Goal: Task Accomplishment & Management: Use online tool/utility

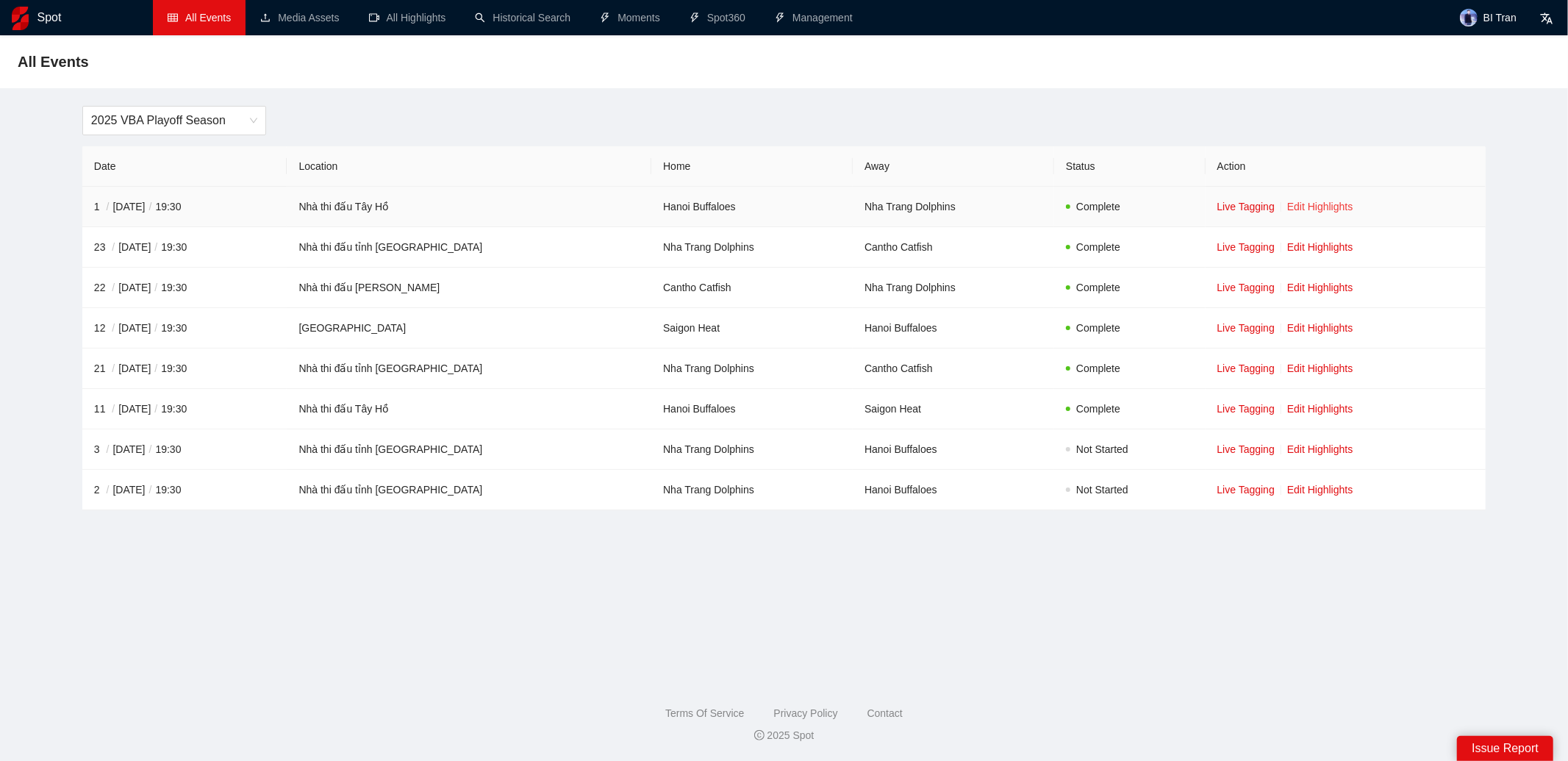
click at [1323, 204] on link "Edit Highlights" at bounding box center [1320, 206] width 66 height 12
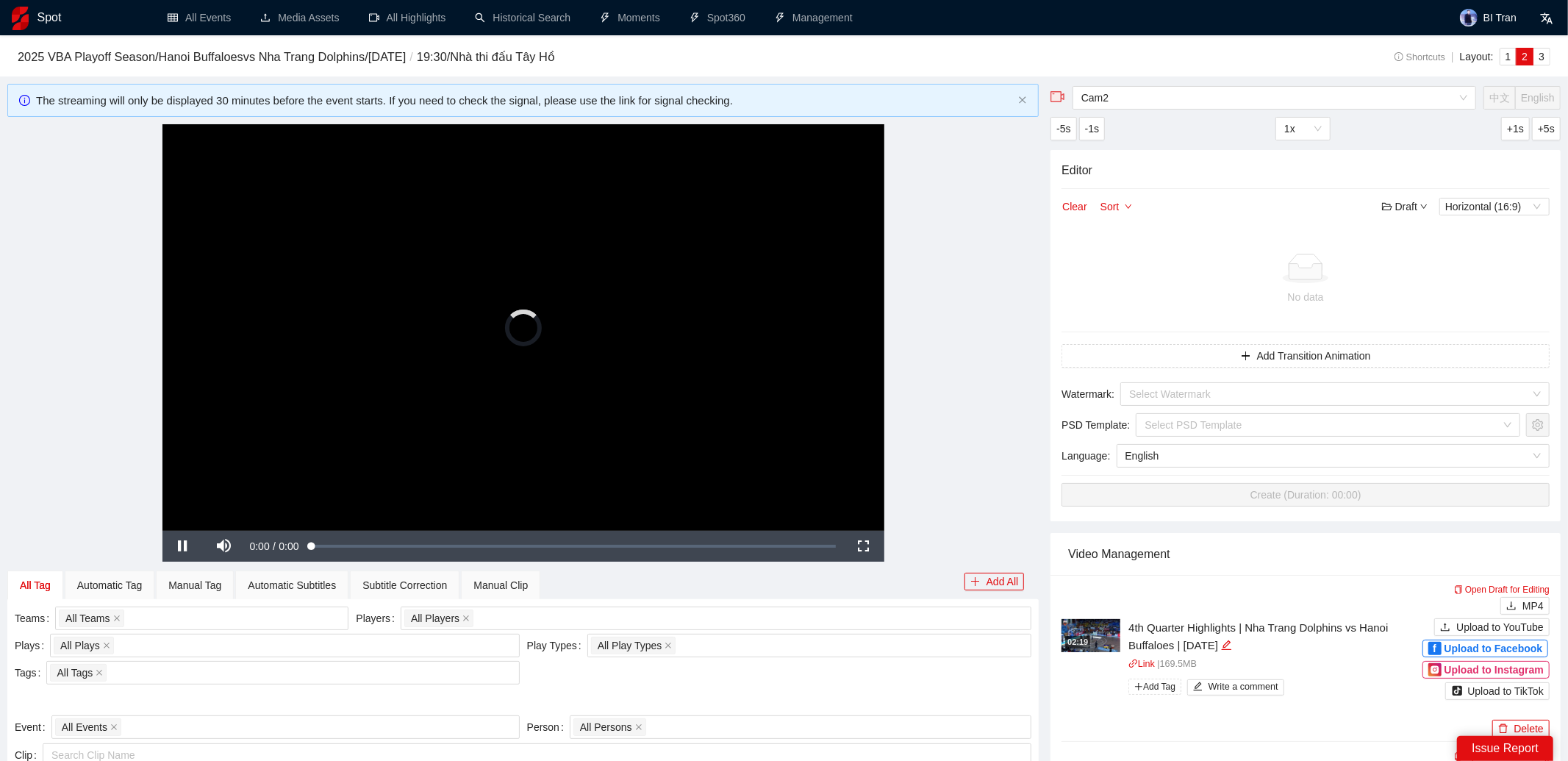
click at [656, 311] on video "Video Player" at bounding box center [523, 327] width 722 height 407
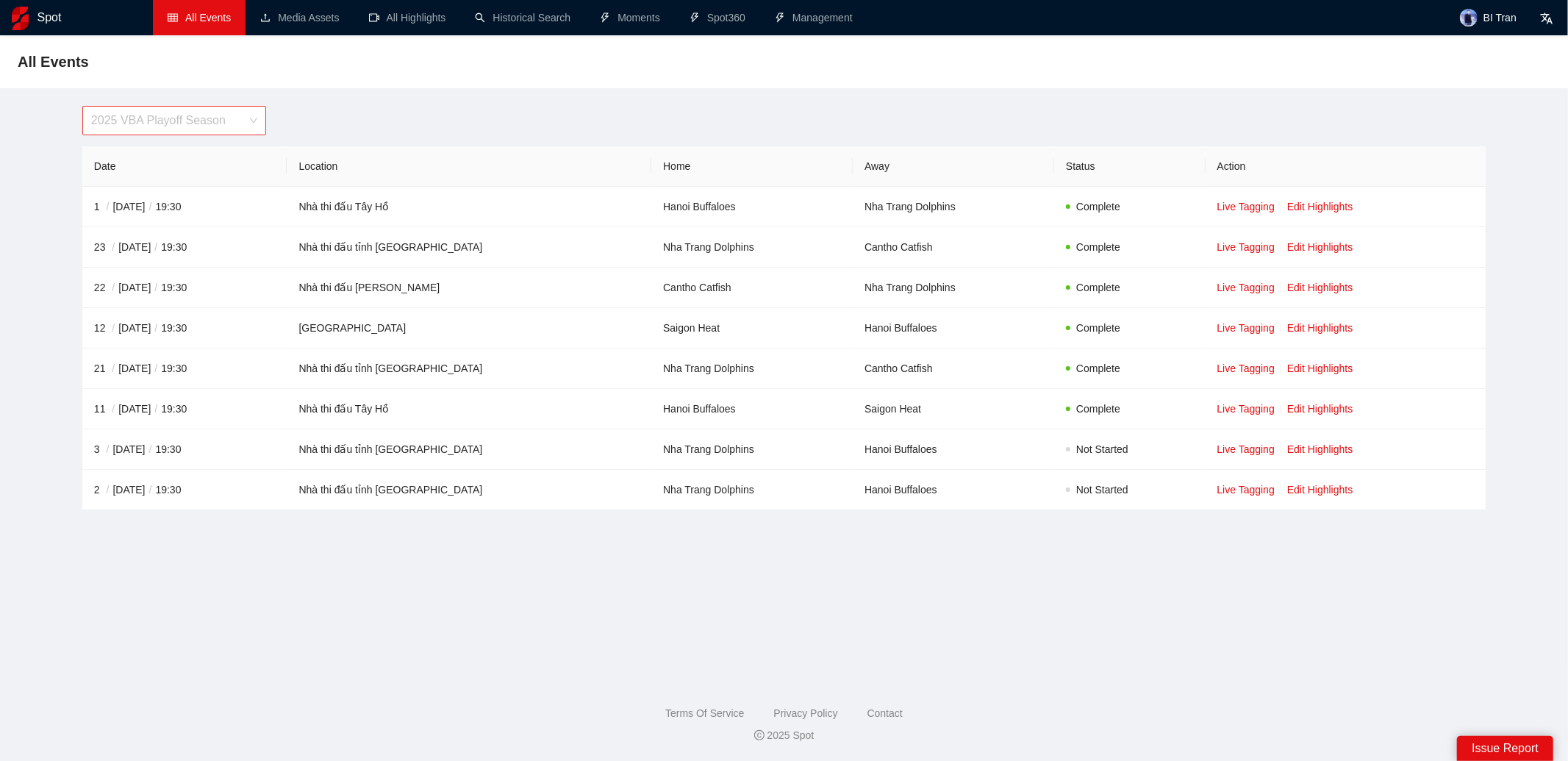
click at [203, 124] on span "2025 VBA Playoff Season" at bounding box center [174, 120] width 166 height 28
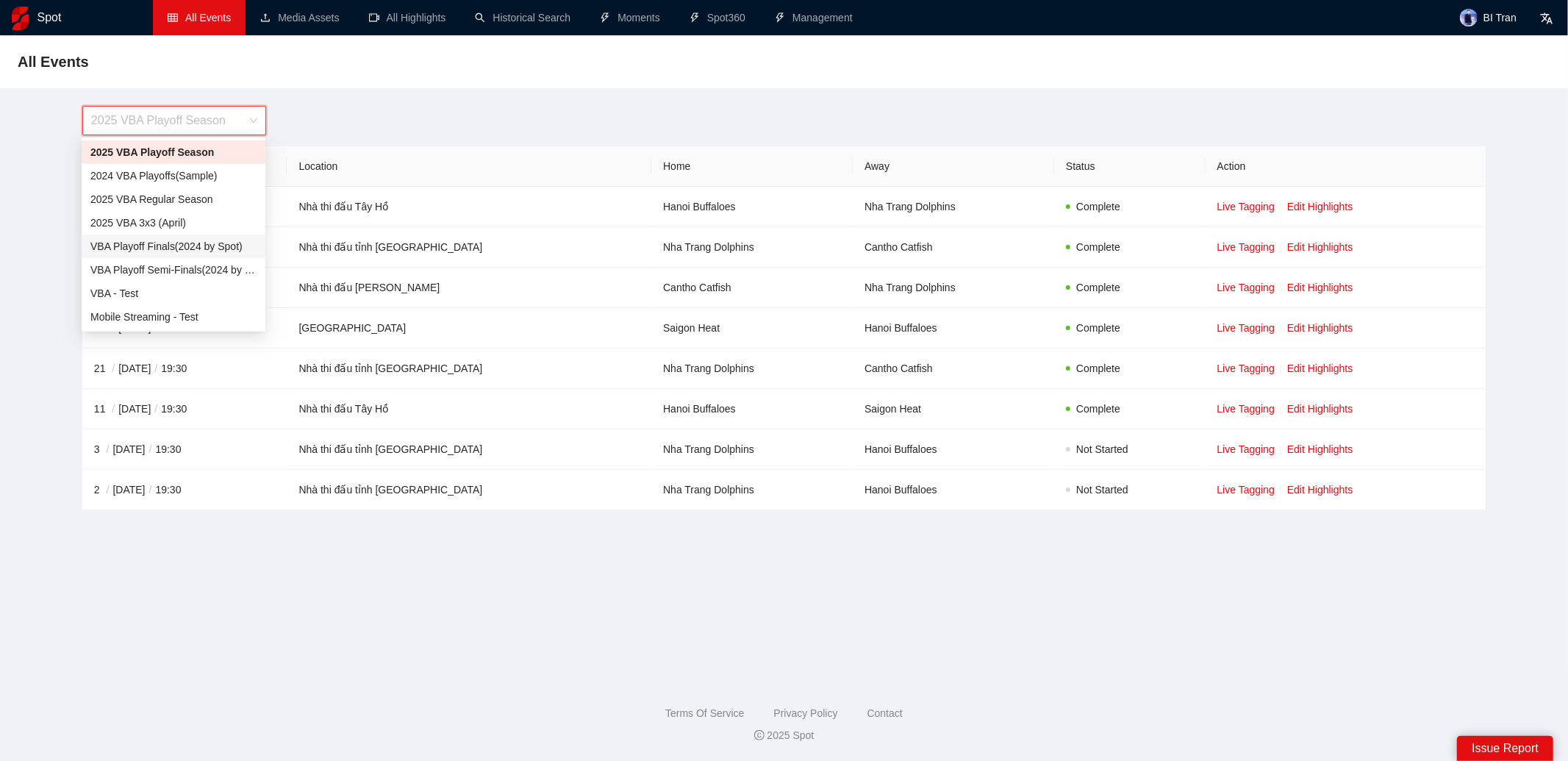
click at [172, 249] on div "VBA Playoff Finals(2024 by Spot)" at bounding box center [173, 246] width 166 height 16
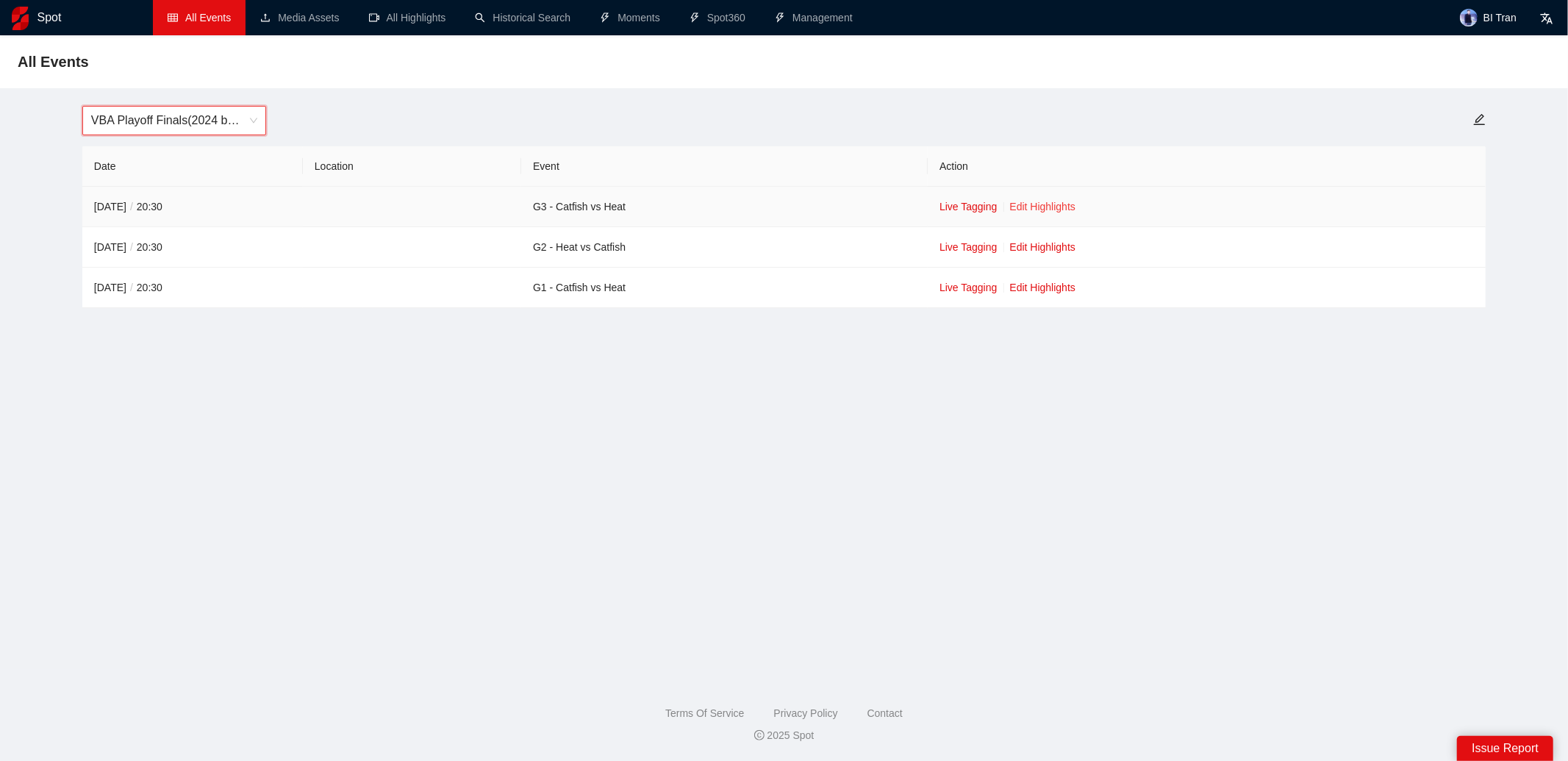
click at [1066, 207] on link "Edit Highlights" at bounding box center [1043, 206] width 66 height 12
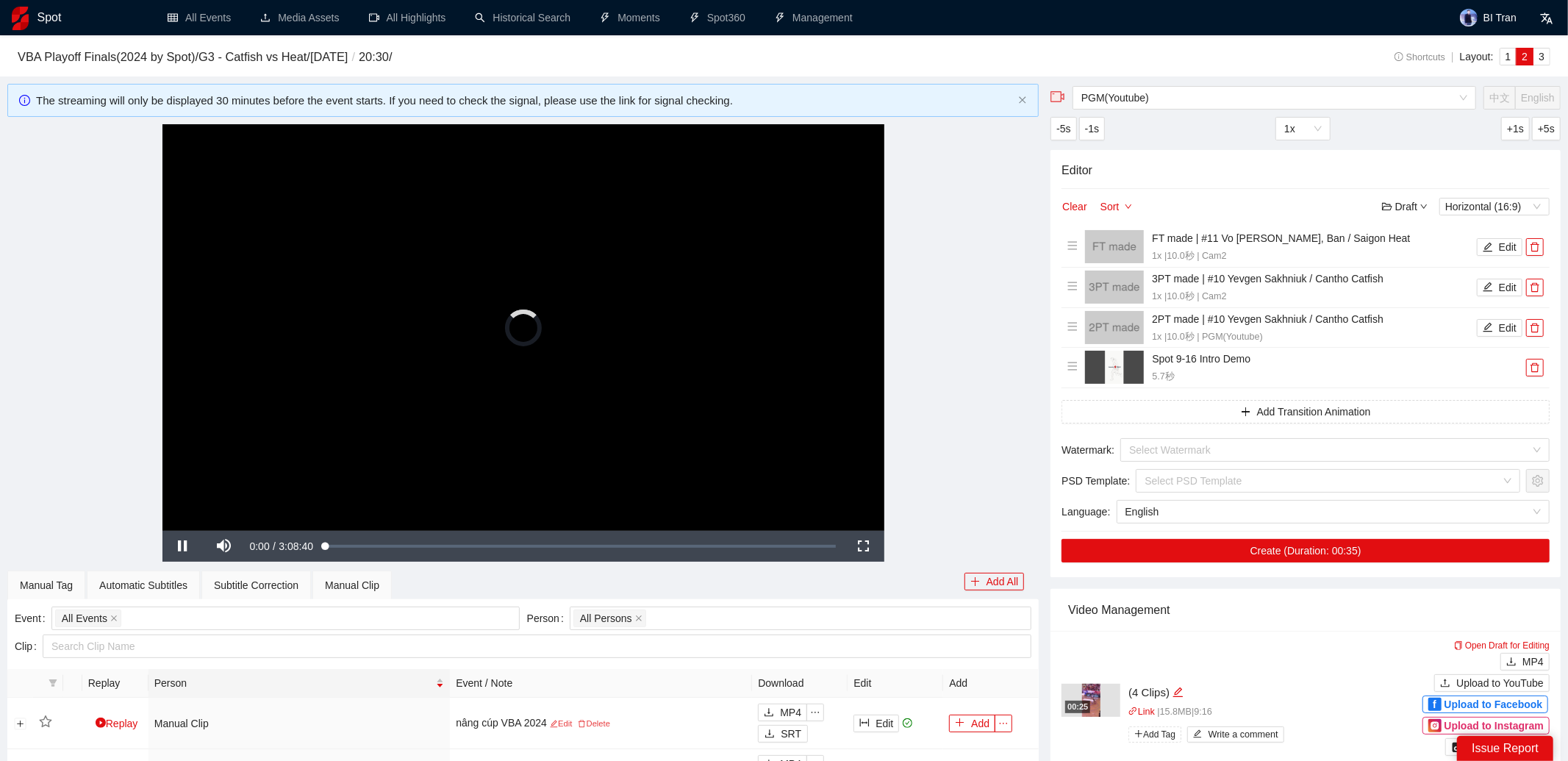
click at [641, 356] on video "Video Player" at bounding box center [523, 327] width 722 height 407
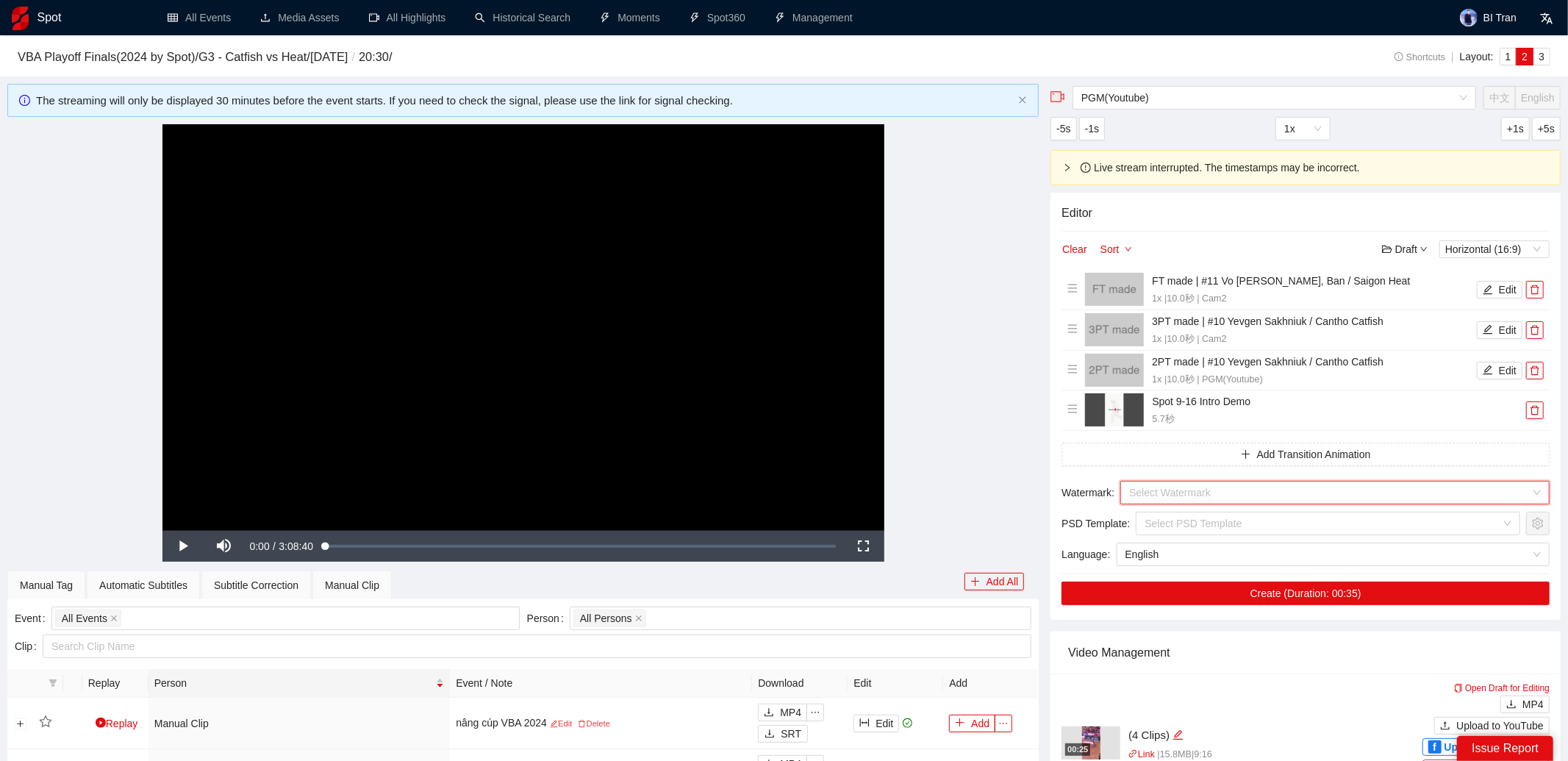
click at [1175, 489] on input "search" at bounding box center [1330, 493] width 402 height 22
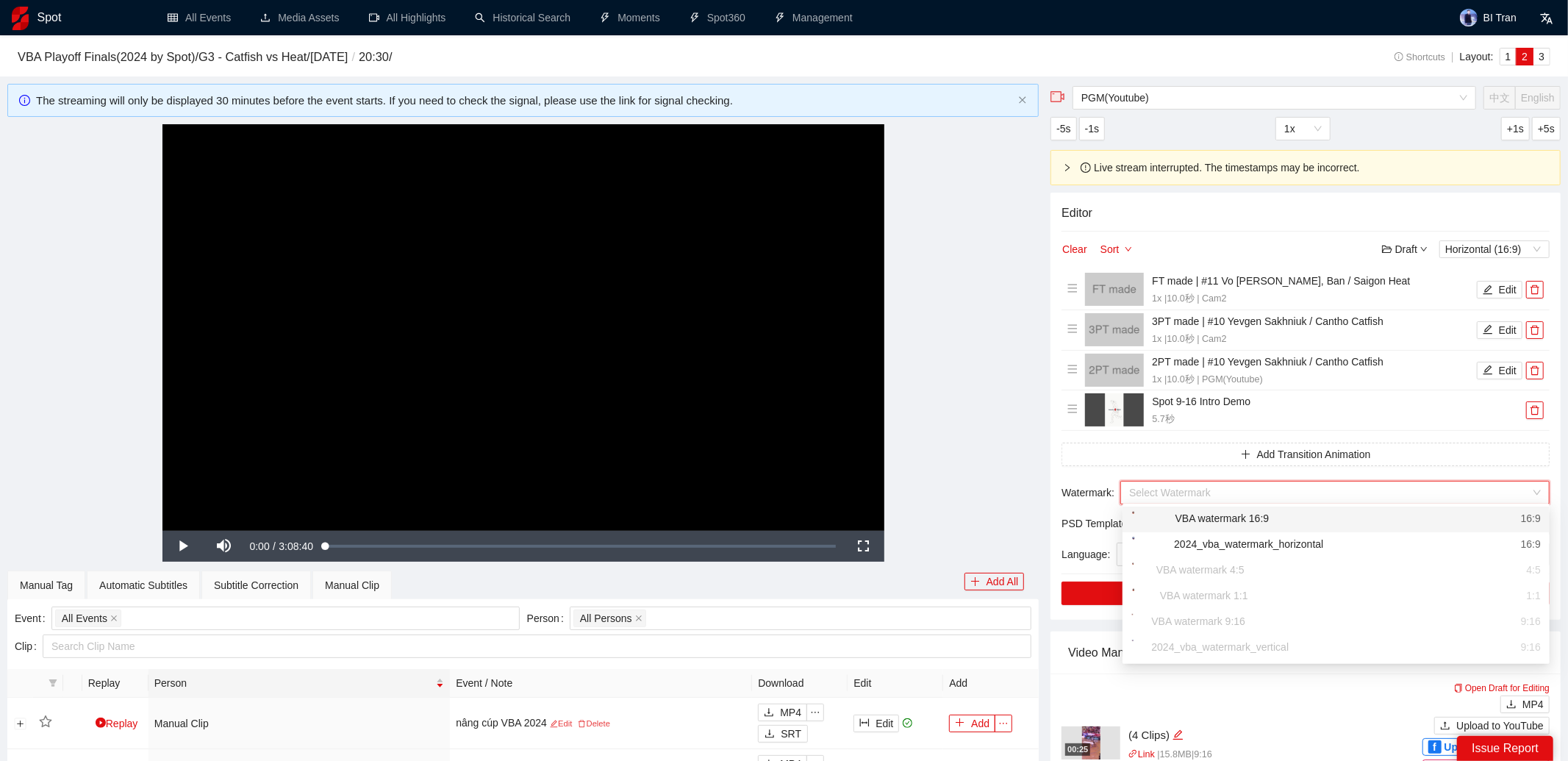
click at [1175, 490] on input "search" at bounding box center [1330, 493] width 402 height 22
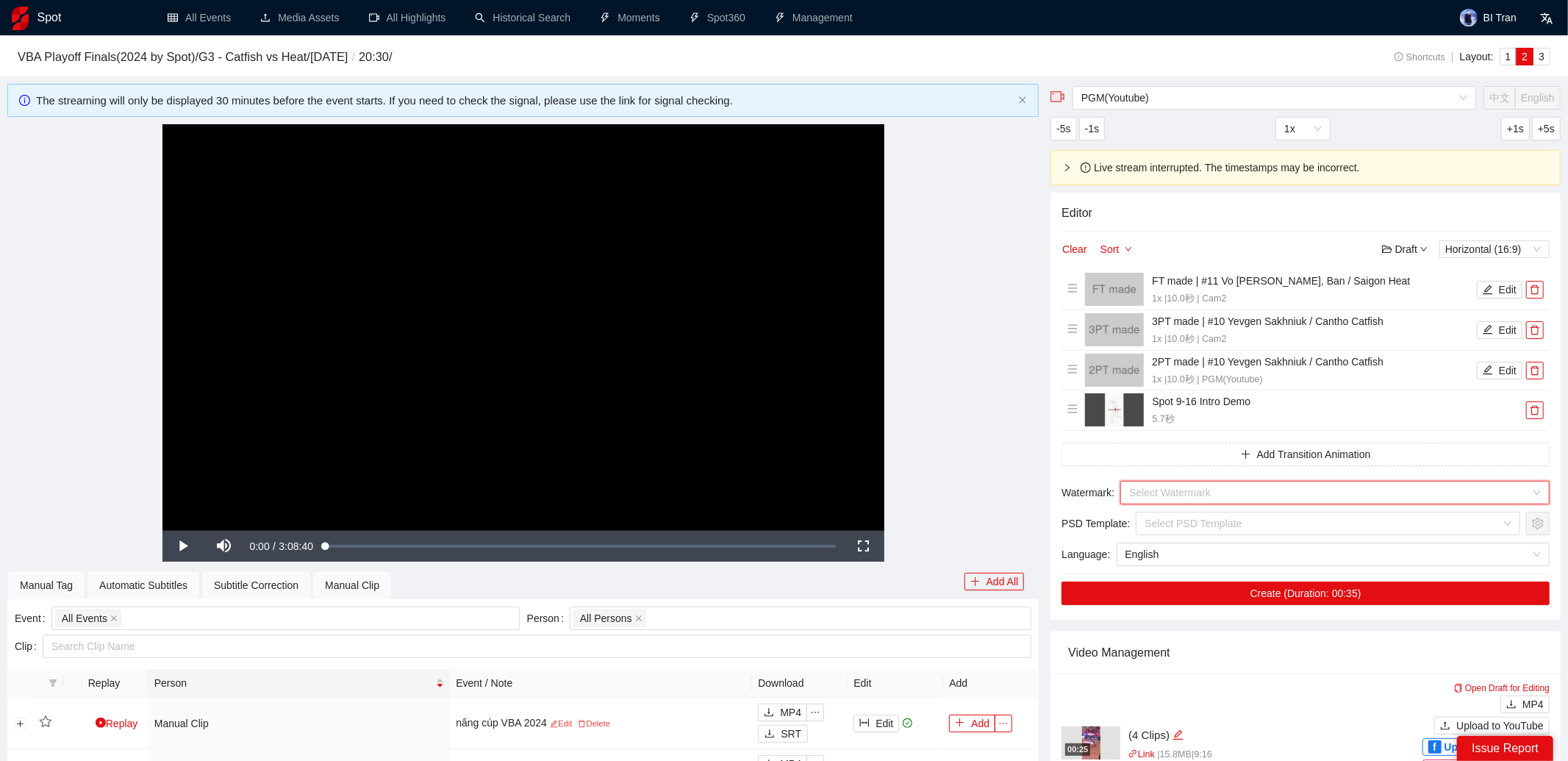
click at [1175, 490] on input "search" at bounding box center [1330, 493] width 402 height 22
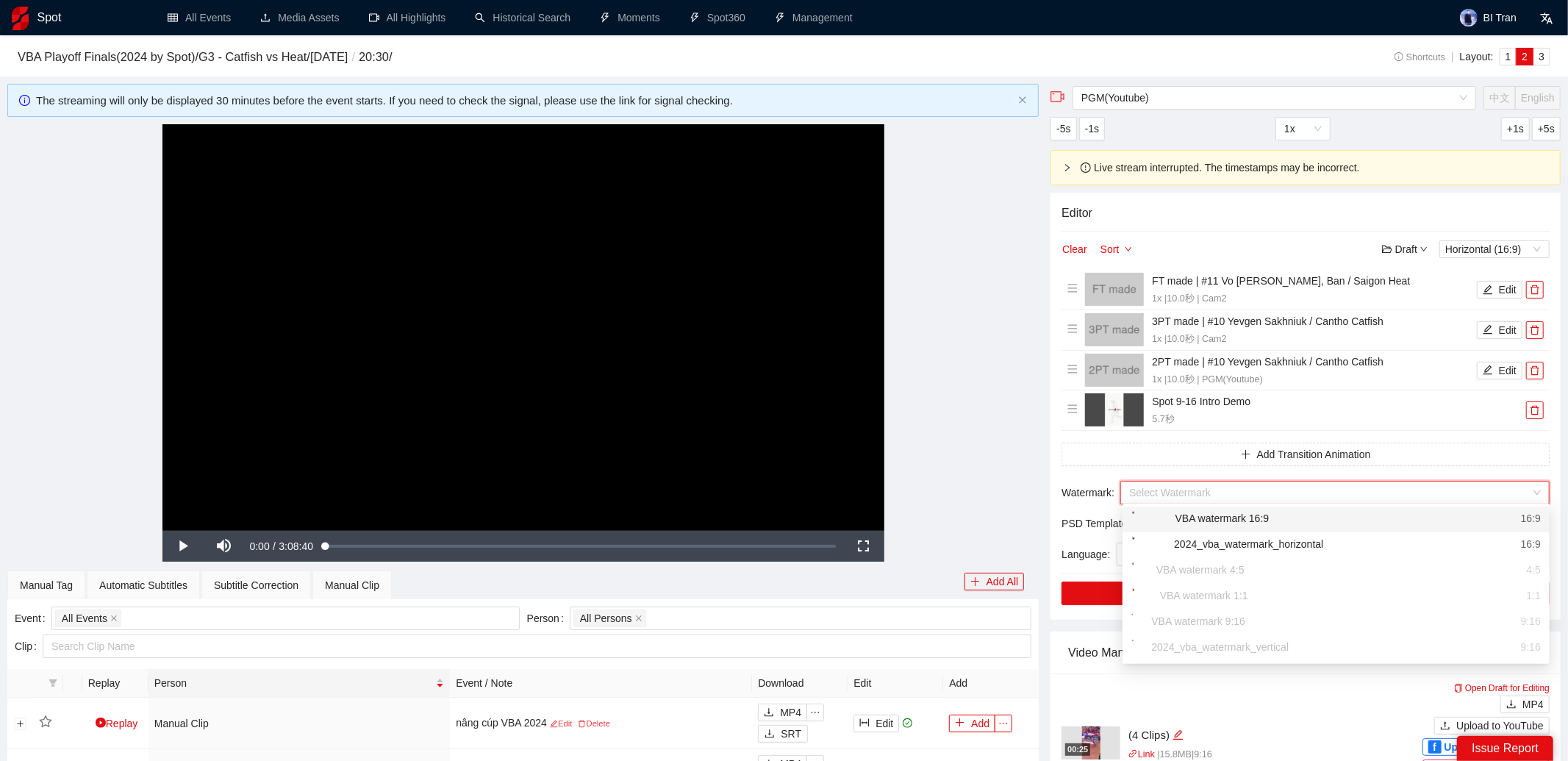
click at [1175, 490] on input "search" at bounding box center [1330, 493] width 402 height 22
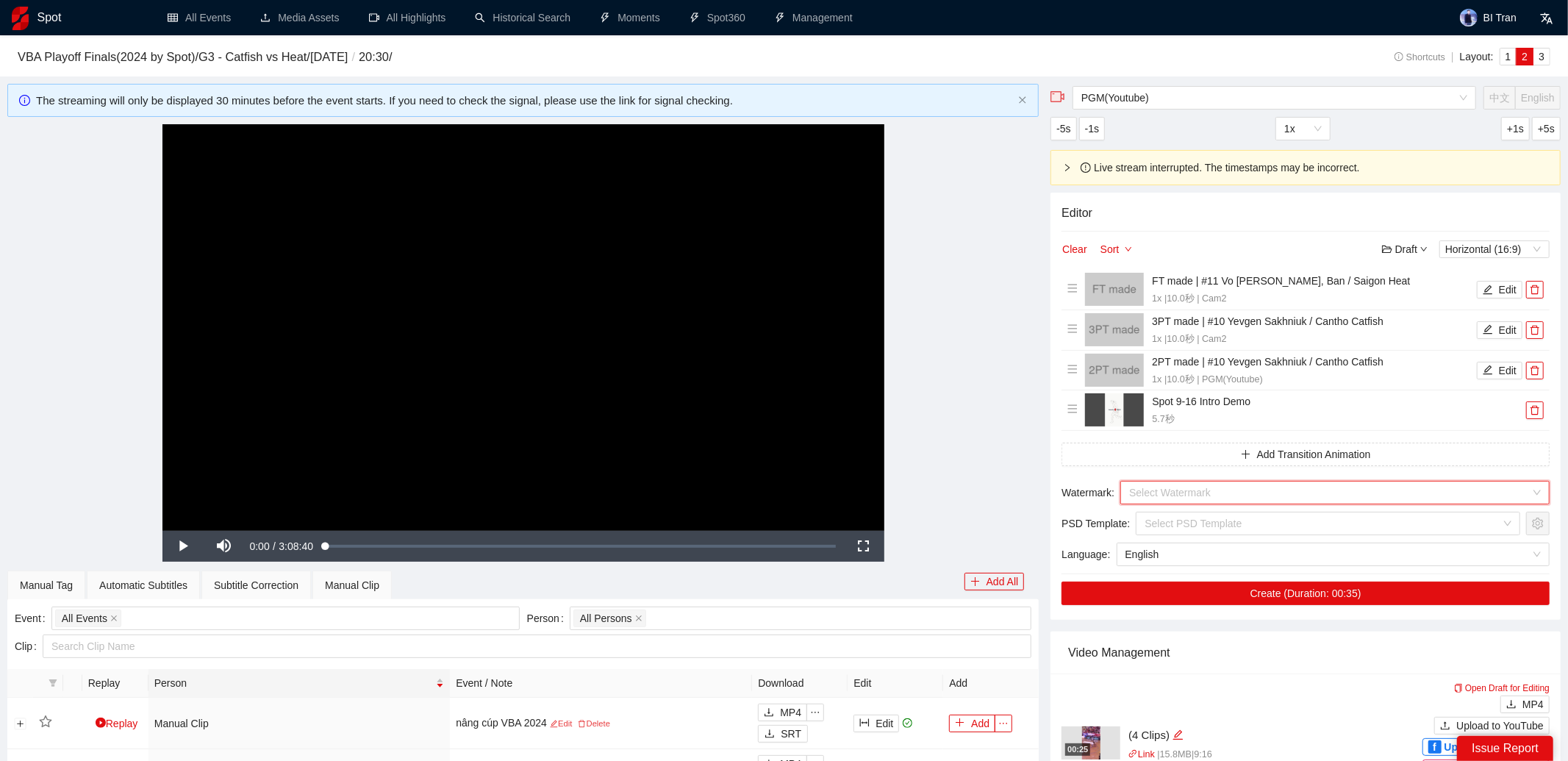
click at [1178, 490] on input "search" at bounding box center [1330, 493] width 402 height 22
click at [1204, 491] on input "search" at bounding box center [1330, 493] width 402 height 22
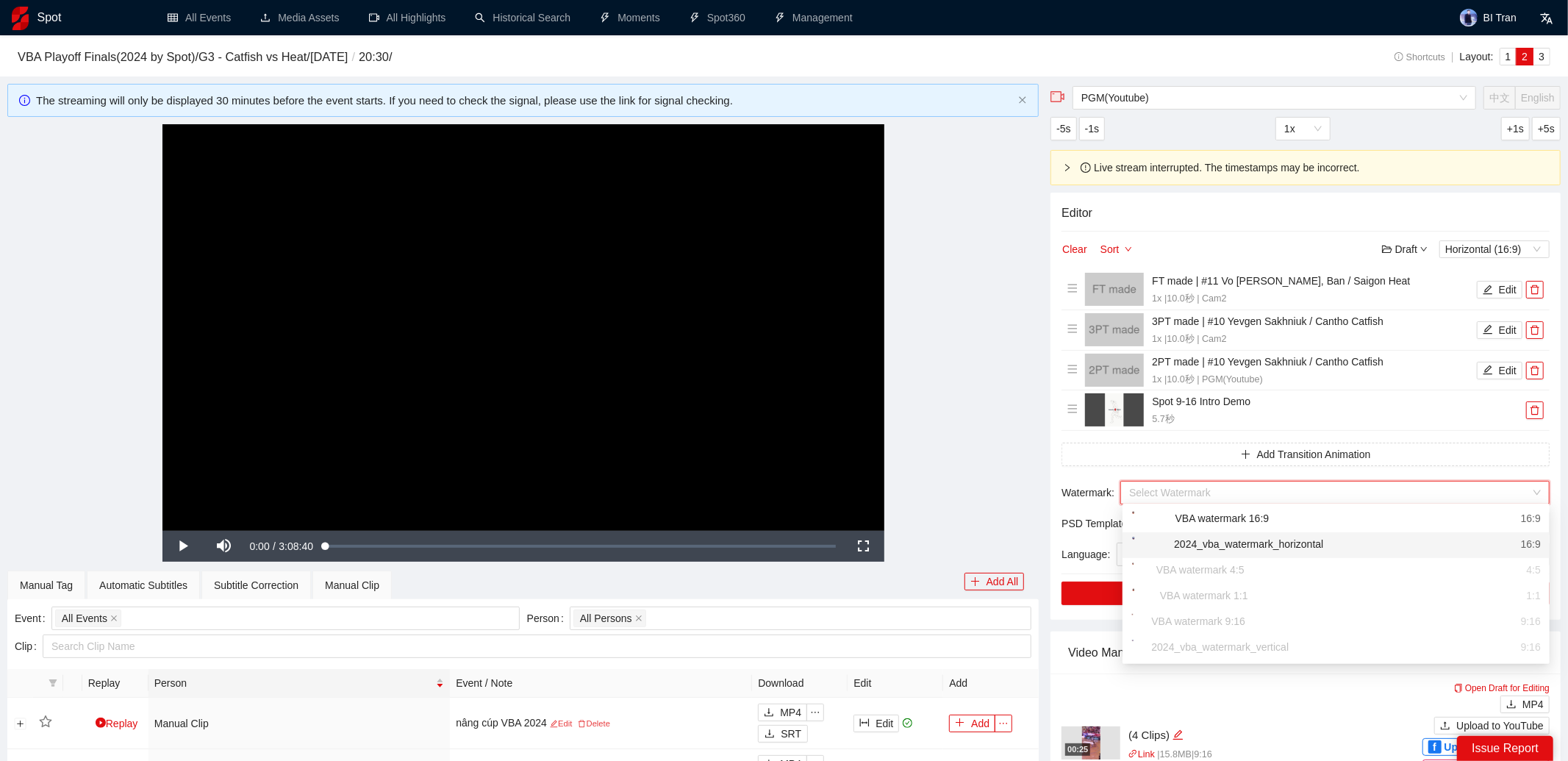
click at [1214, 545] on div "2024_vba_watermark_horizontal" at bounding box center [1228, 546] width 192 height 19
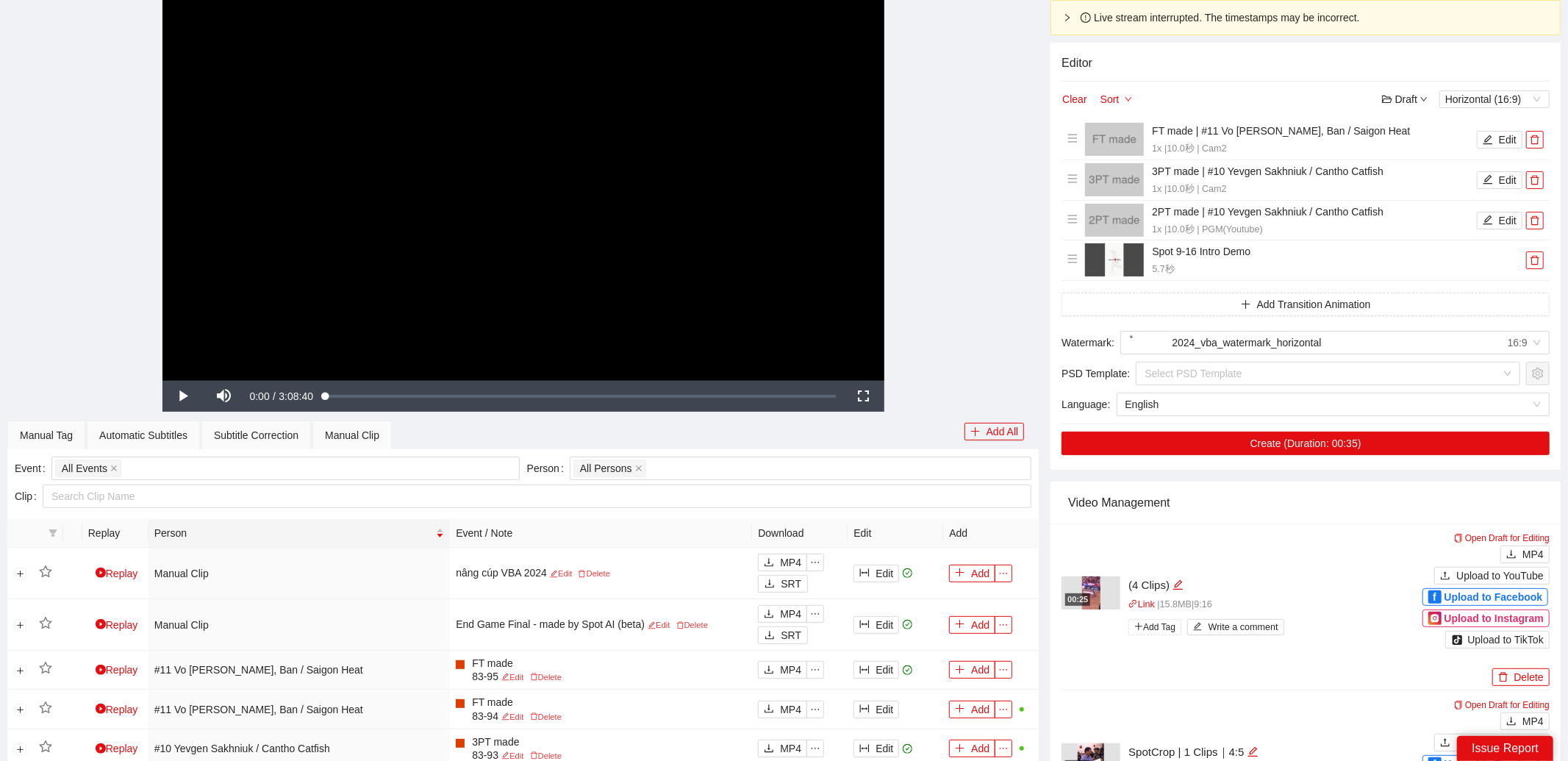
scroll to position [199, 0]
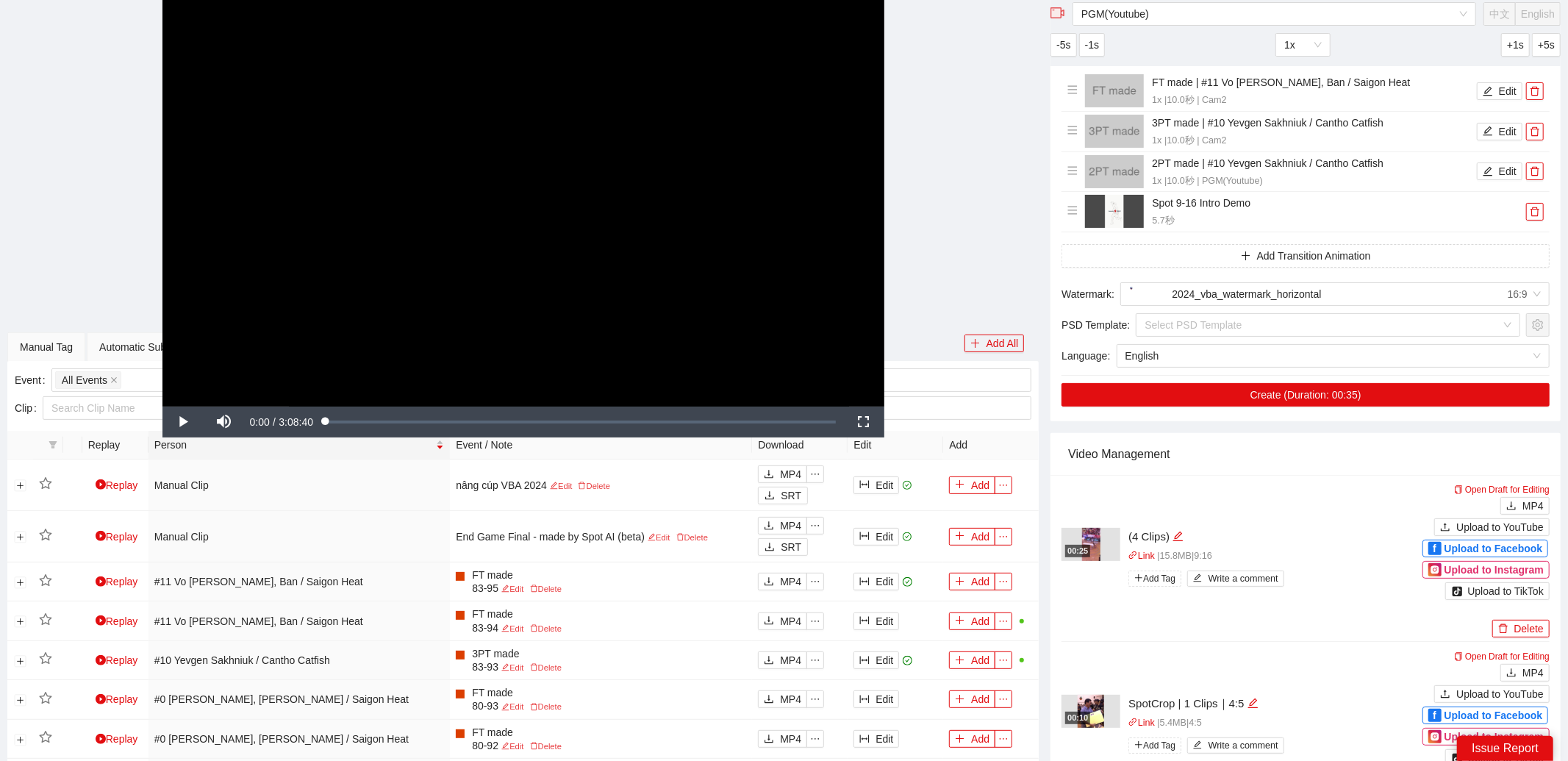
click at [1107, 545] on div "00:25" at bounding box center [1091, 544] width 59 height 33
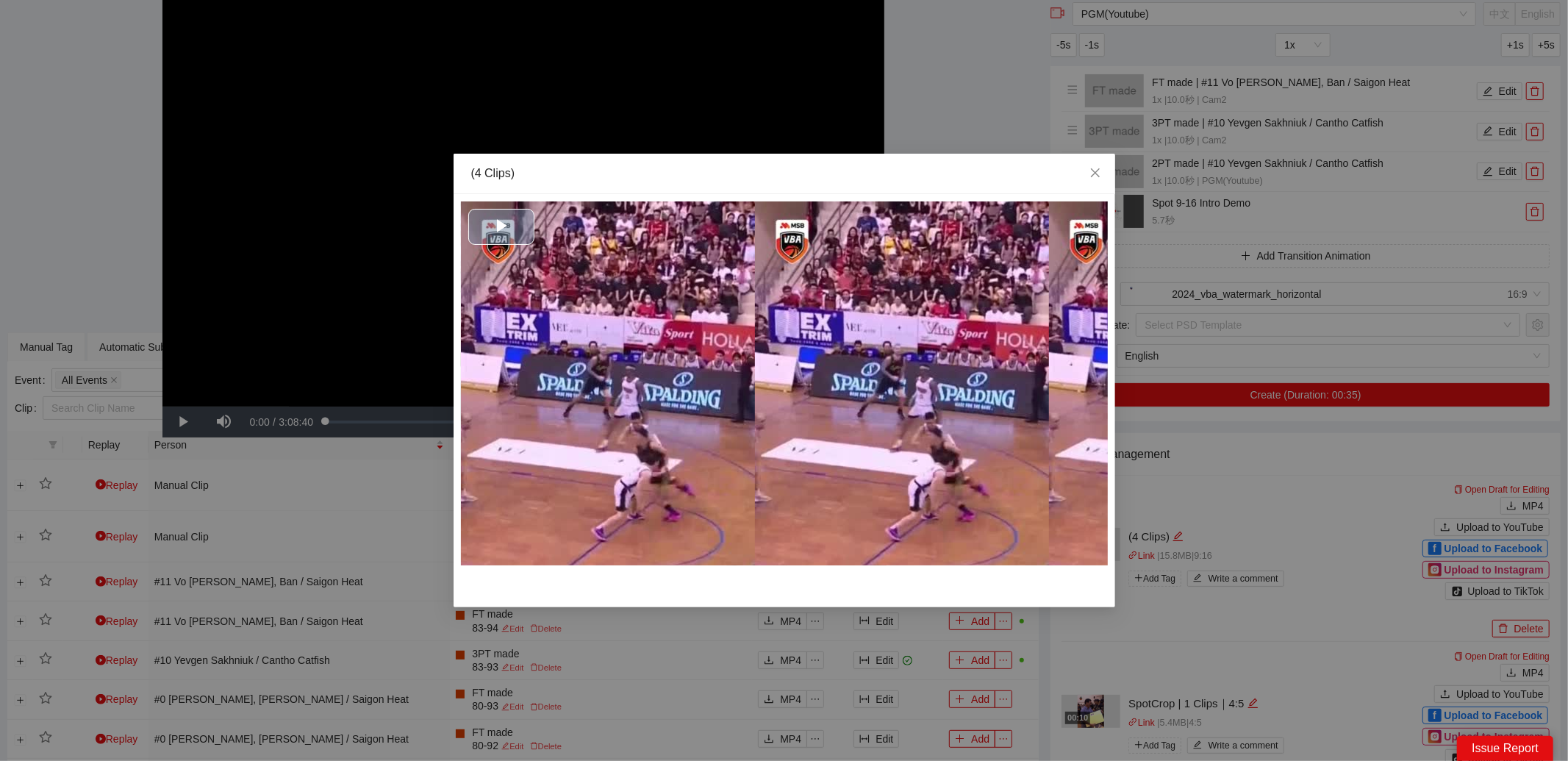
click at [855, 428] on div "Video Player" at bounding box center [785, 383] width 647 height 364
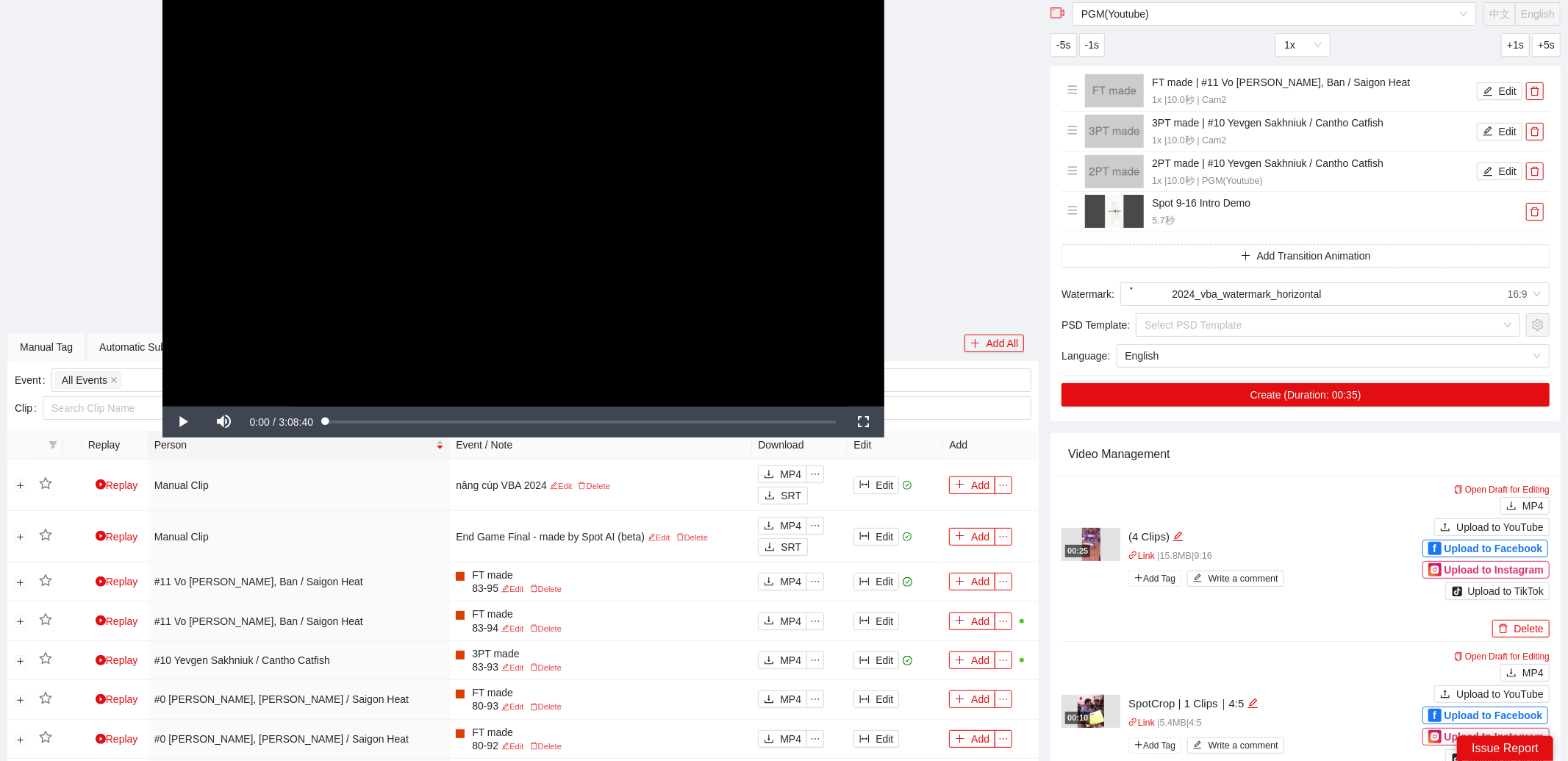
click at [1089, 713] on div "00:10" at bounding box center [1078, 718] width 25 height 12
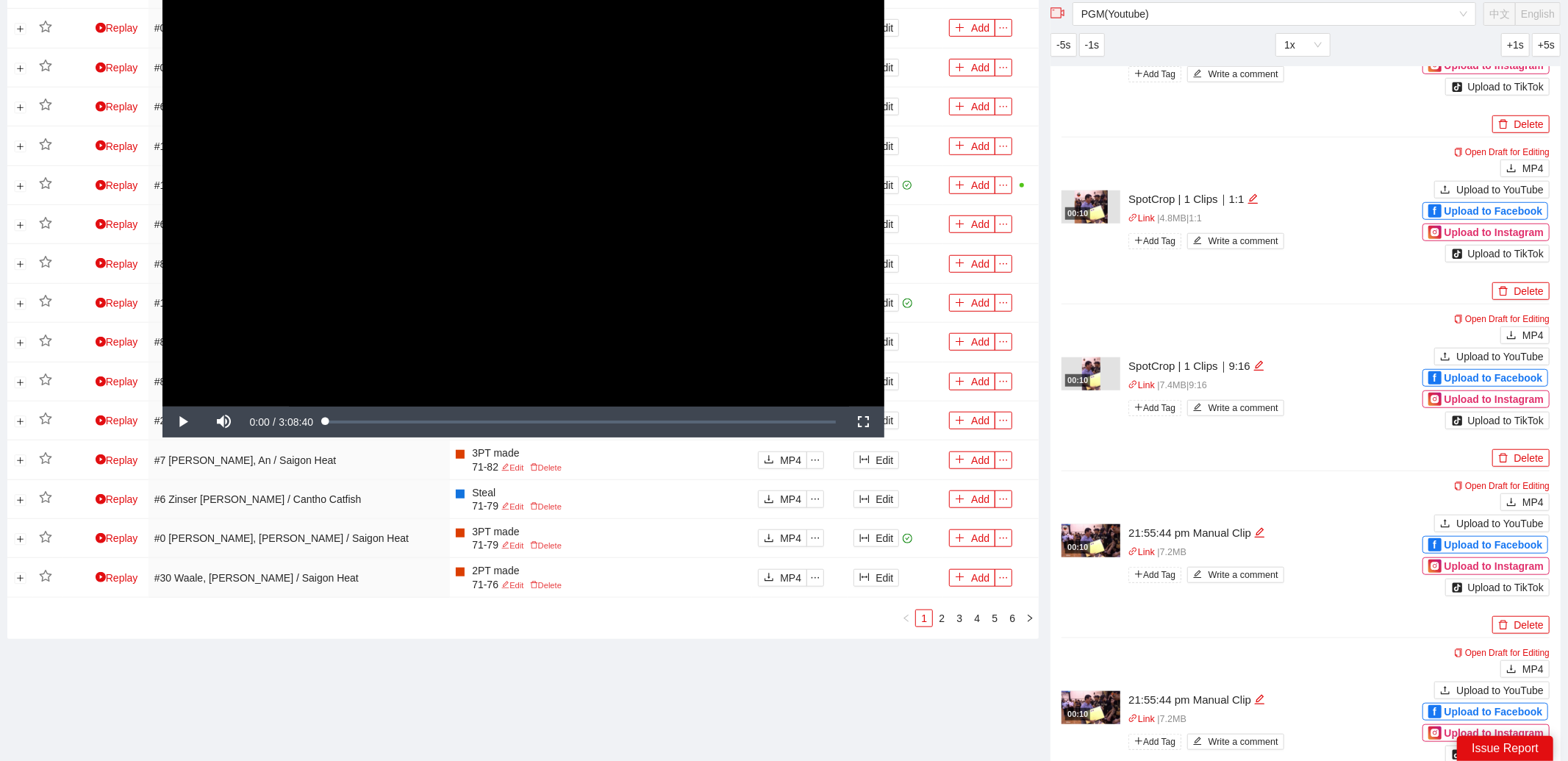
scroll to position [1048, 0]
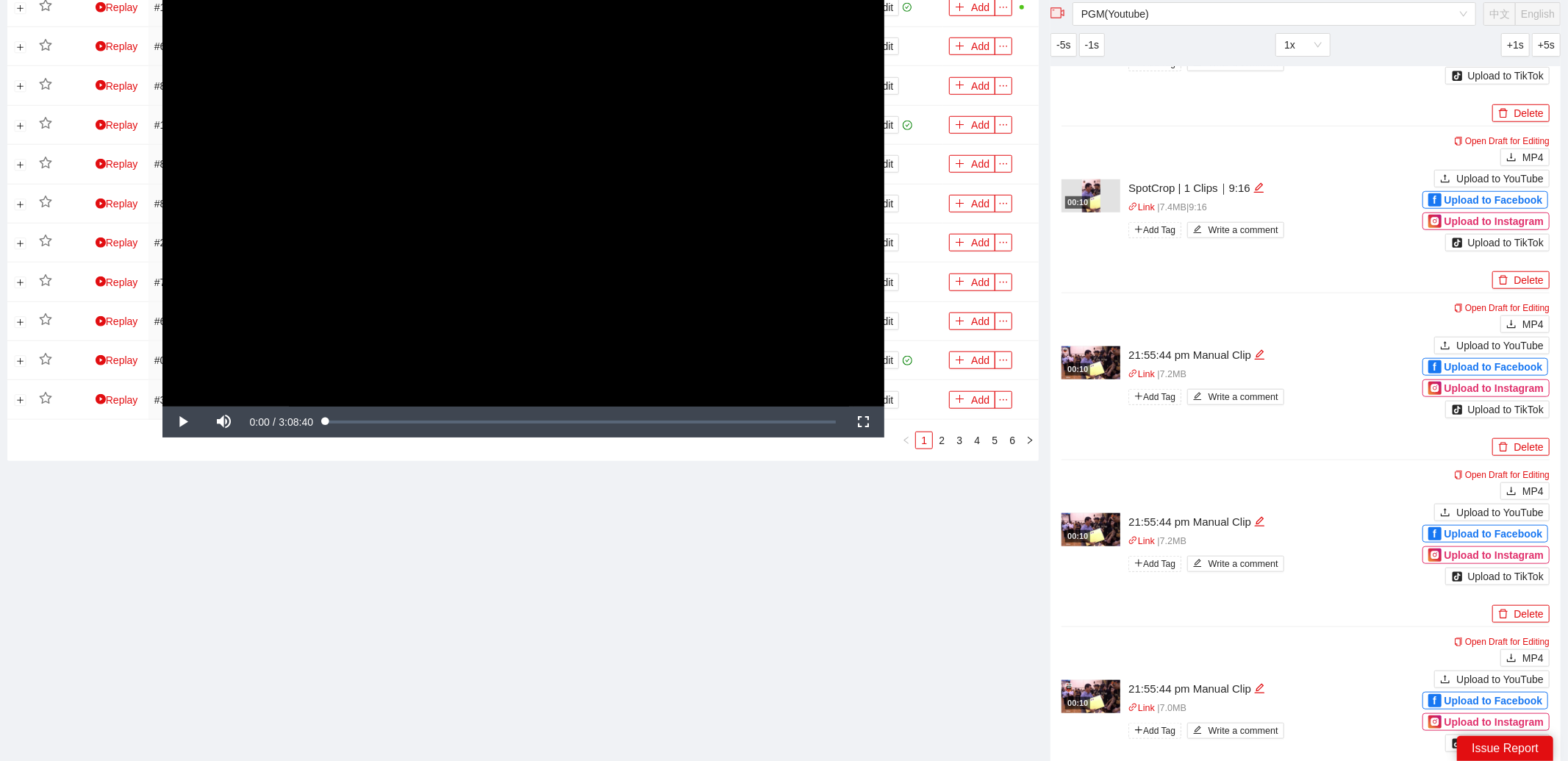
click at [1102, 519] on img at bounding box center [1091, 530] width 59 height 33
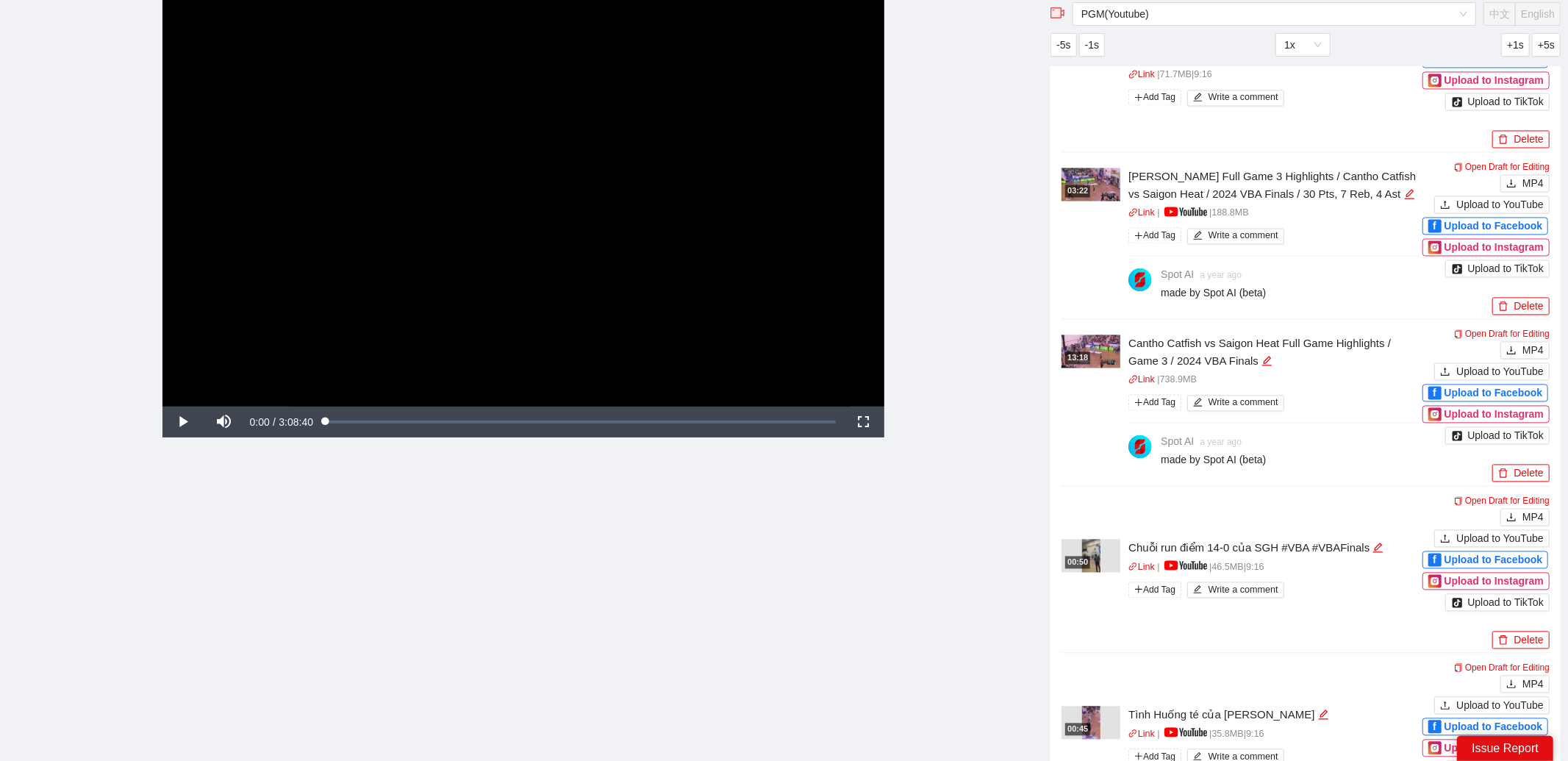
scroll to position [2370, 0]
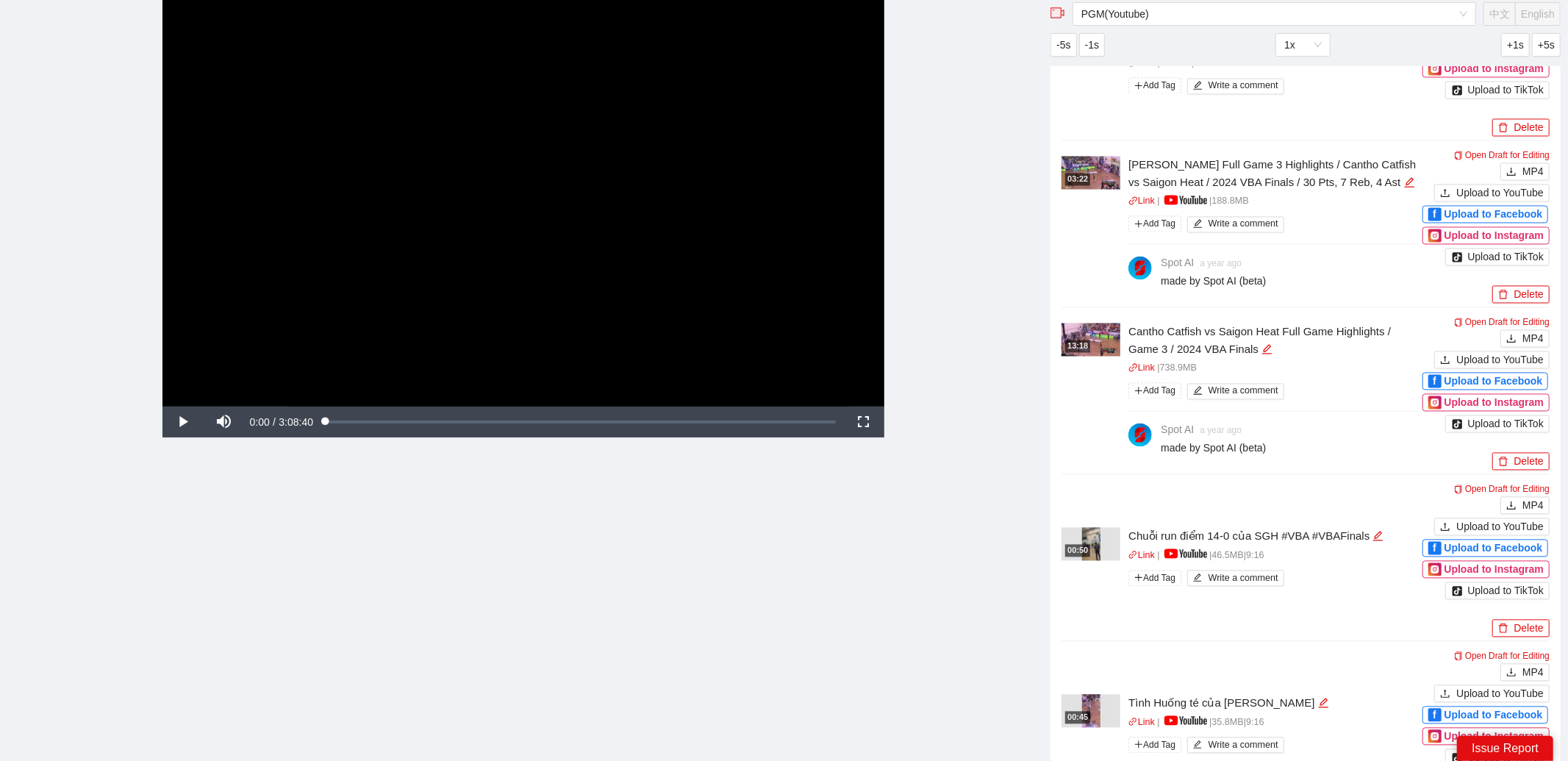
click at [1089, 534] on img at bounding box center [1092, 544] width 19 height 33
click at [1081, 545] on div "00:50" at bounding box center [1078, 550] width 25 height 12
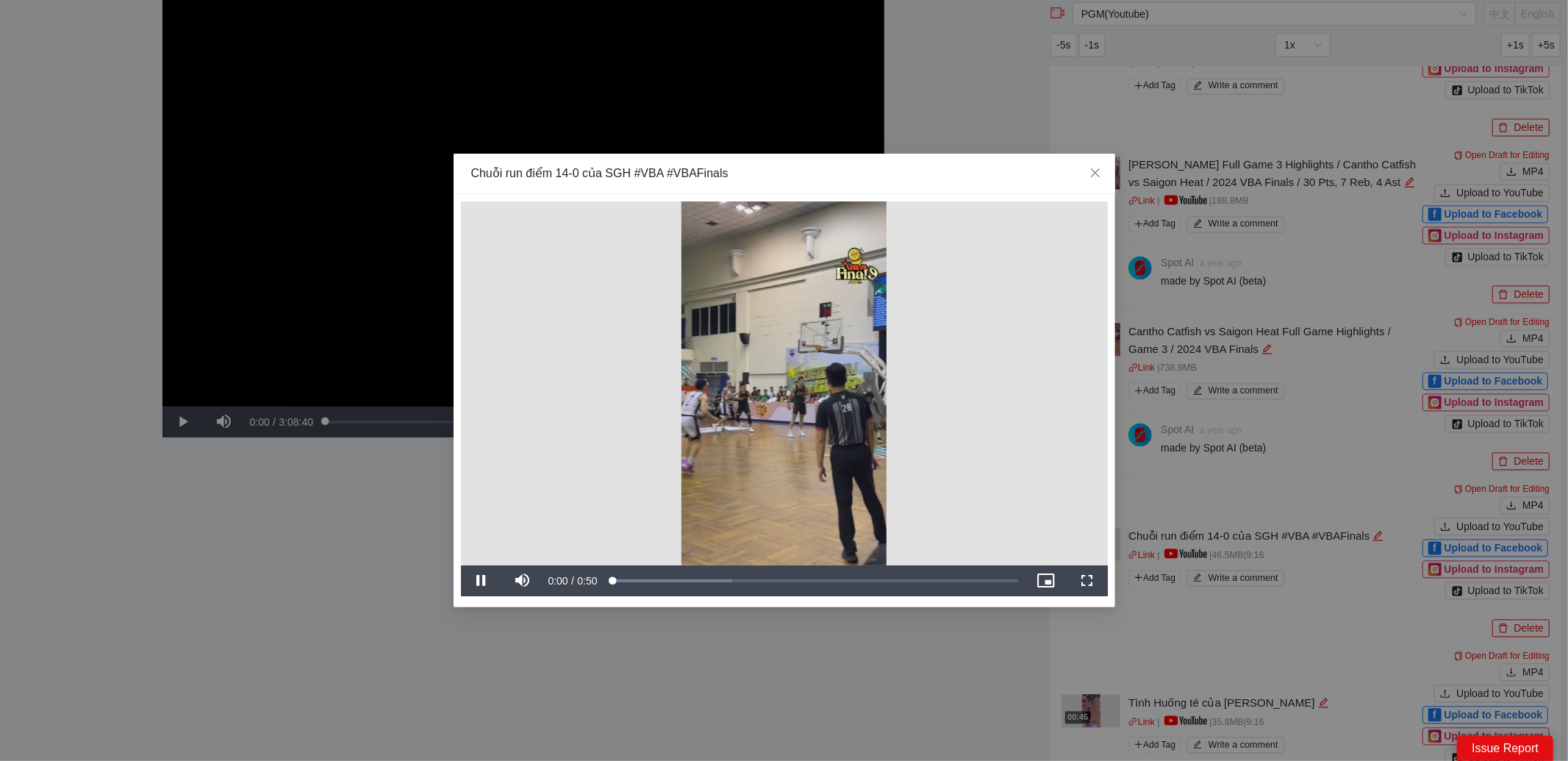
click at [859, 318] on video "Video Player" at bounding box center [785, 383] width 647 height 364
click at [1103, 170] on span "Close" at bounding box center [1095, 173] width 40 height 40
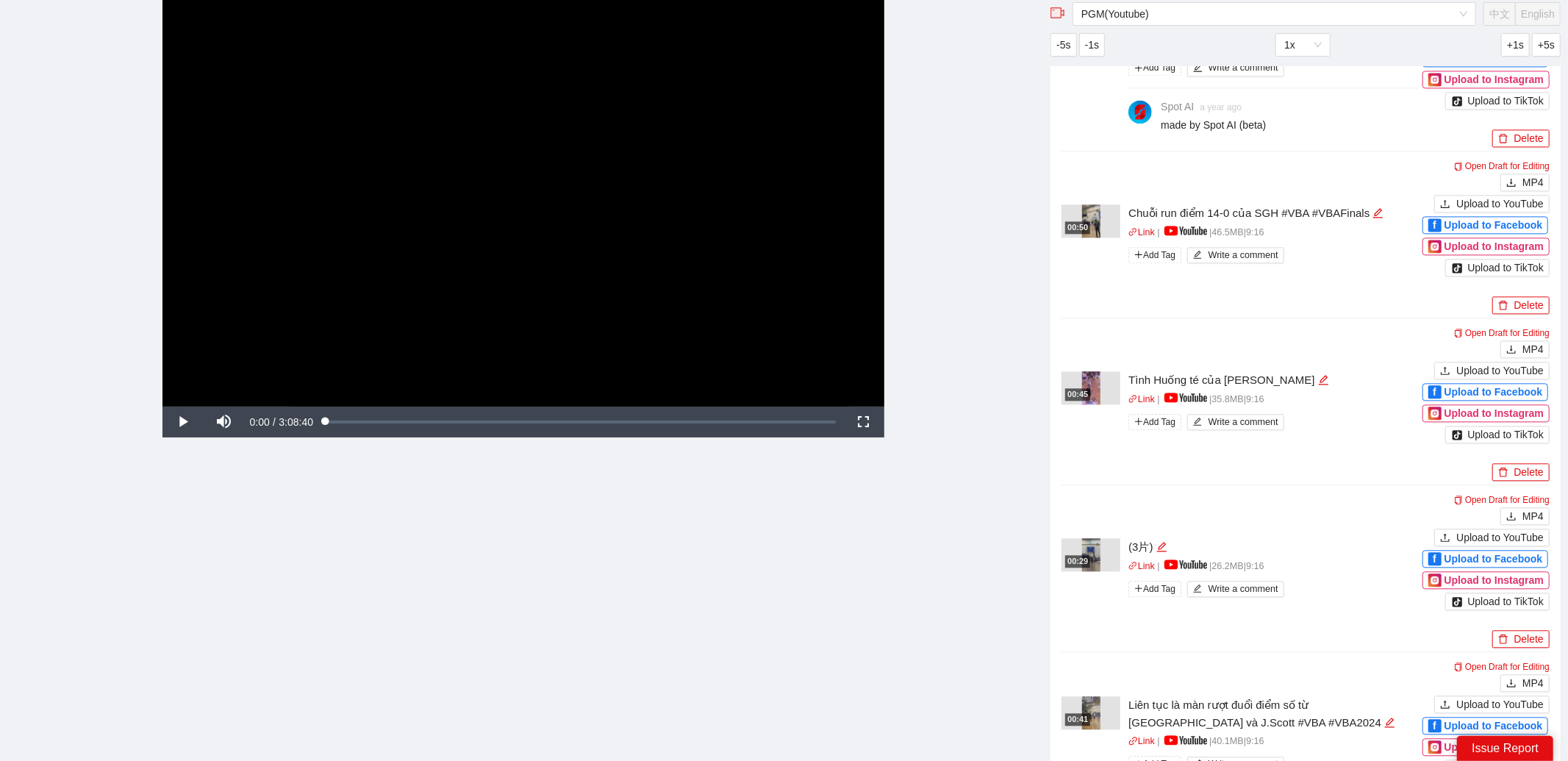
scroll to position [2708, 0]
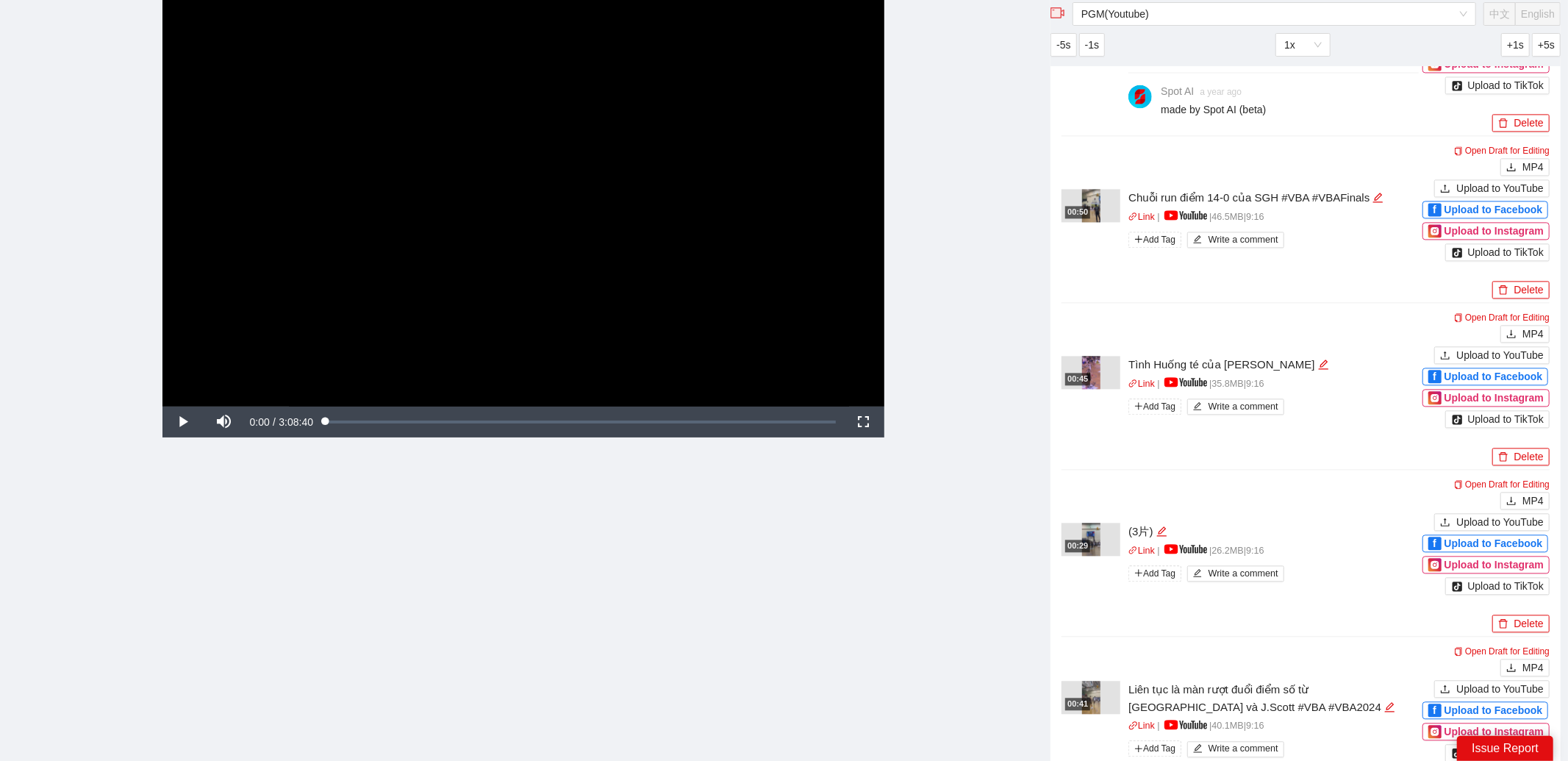
click at [1108, 535] on div "00:29" at bounding box center [1091, 539] width 59 height 33
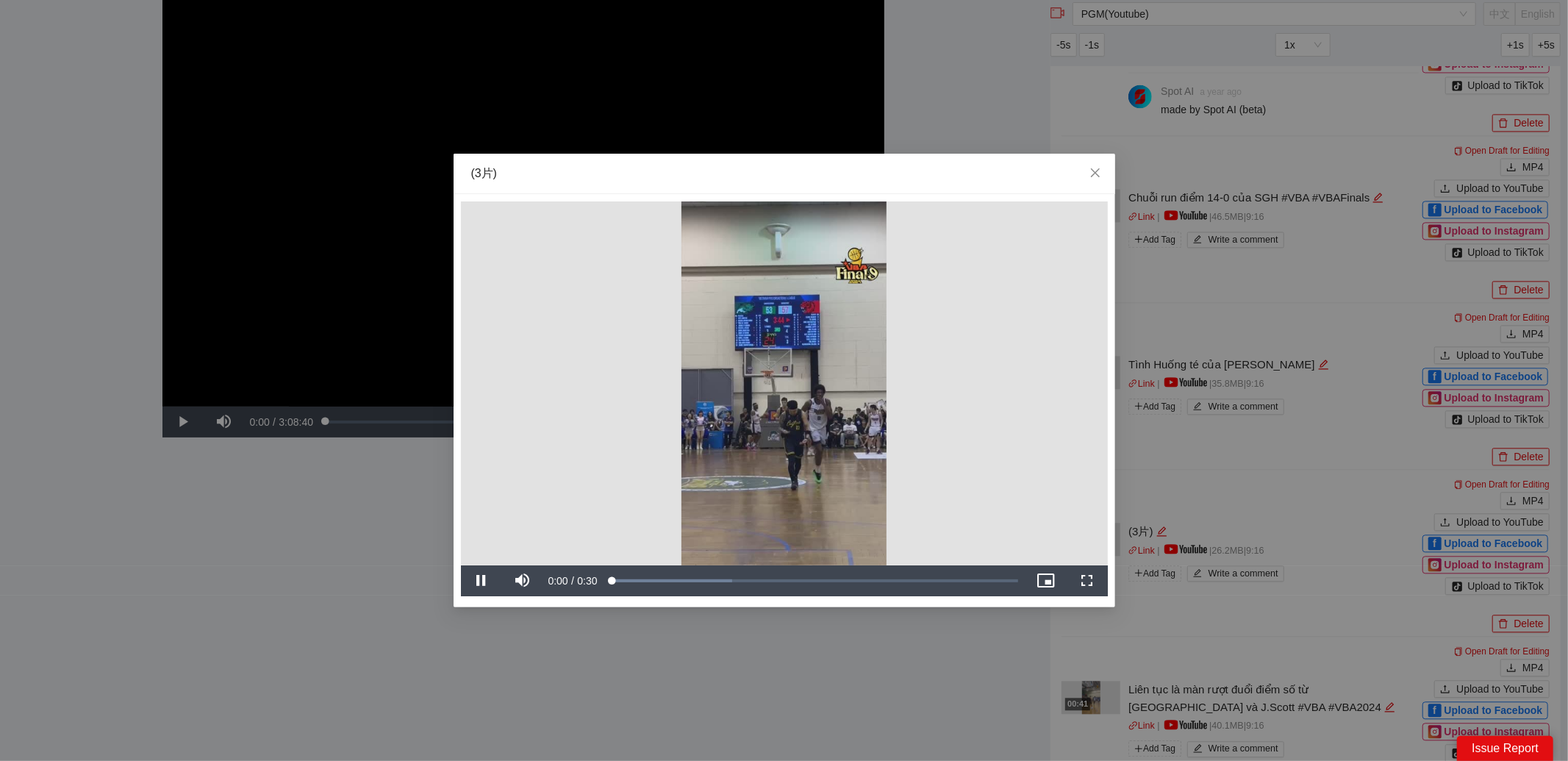
click at [871, 430] on video "Video Player" at bounding box center [785, 383] width 647 height 364
click at [1100, 171] on icon "close" at bounding box center [1095, 173] width 12 height 12
